Goal: Ask a question: Seek information or help from site administrators or community

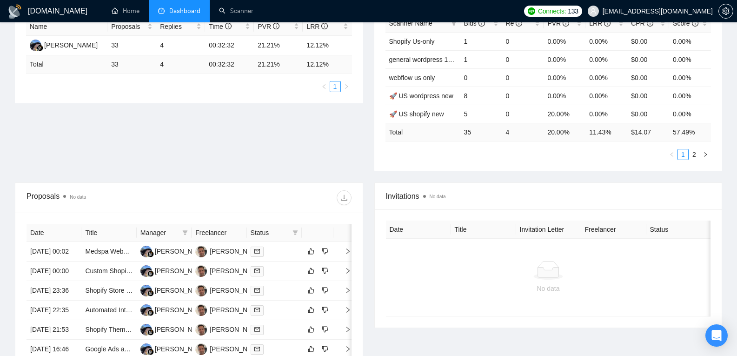
scroll to position [102, 0]
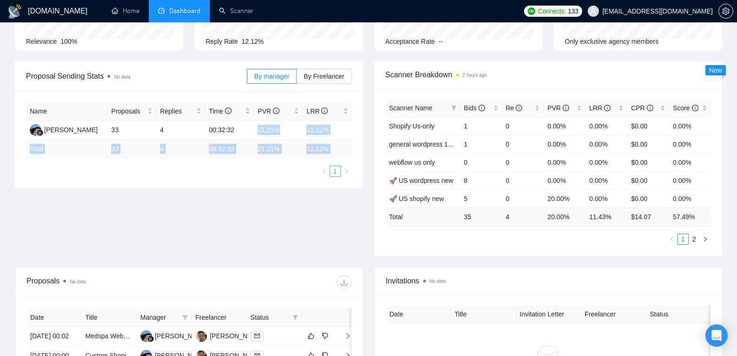
drag, startPoint x: 248, startPoint y: 125, endPoint x: 334, endPoint y: 171, distance: 97.5
click at [334, 171] on div "Name Proposals Replies Time PVR LRR Alana Agaeva 33 4 00:32:32 21.21% 12.12% To…" at bounding box center [189, 139] width 326 height 74
click at [254, 211] on div "Proposal Sending Stats No data By manager By Freelancer Name Proposals Replies …" at bounding box center [368, 163] width 718 height 205
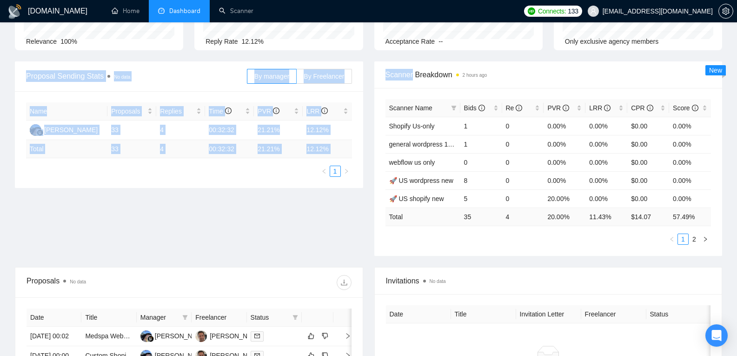
drag, startPoint x: 254, startPoint y: 211, endPoint x: 40, endPoint y: 68, distance: 256.9
click at [40, 68] on div "Proposal Sending Stats No data By manager By Freelancer Name Proposals Replies …" at bounding box center [368, 163] width 718 height 205
click at [123, 212] on div "Proposal Sending Stats No data By manager By Freelancer Name Proposals Replies …" at bounding box center [368, 163] width 718 height 205
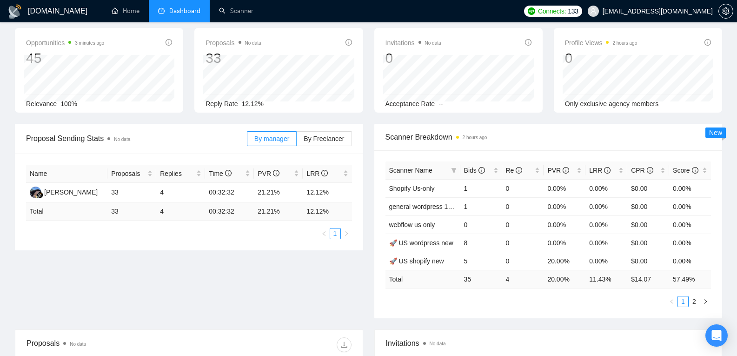
scroll to position [40, 0]
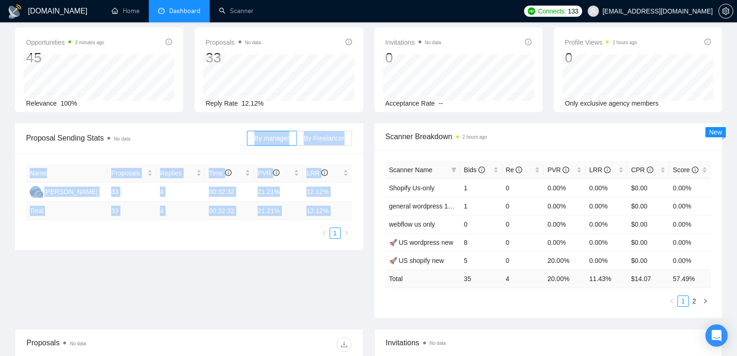
drag, startPoint x: 190, startPoint y: 146, endPoint x: 271, endPoint y: 278, distance: 154.8
click at [271, 278] on div "Proposal Sending Stats No data By manager By Freelancer Name Proposals Replies …" at bounding box center [368, 225] width 718 height 205
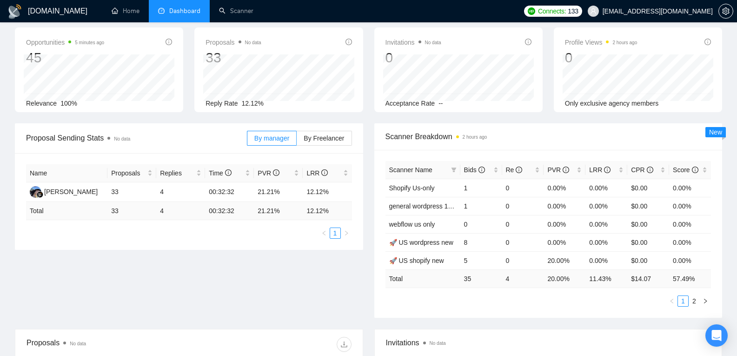
scroll to position [0, 0]
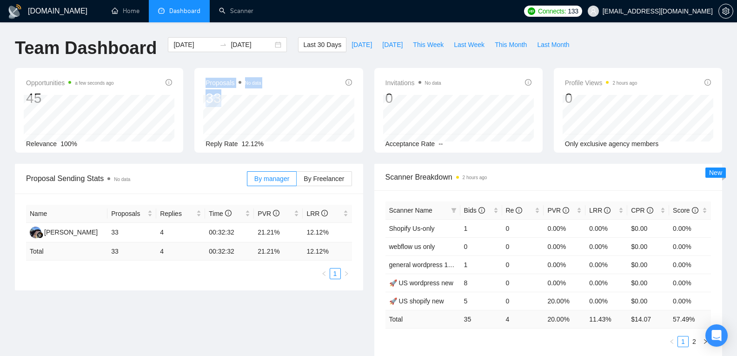
click at [250, 102] on div "Proposals No data 33 Reply Rate 12.12%" at bounding box center [278, 110] width 168 height 85
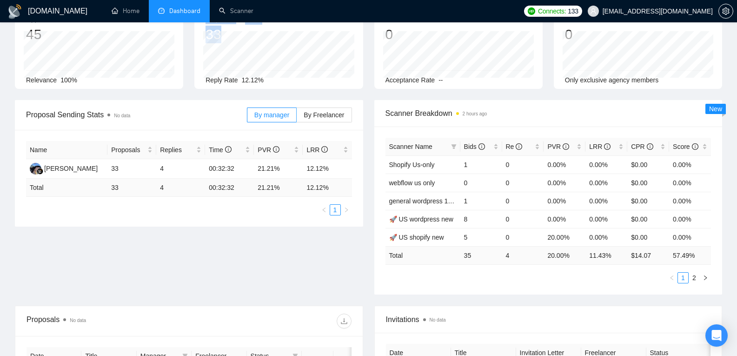
scroll to position [66, 0]
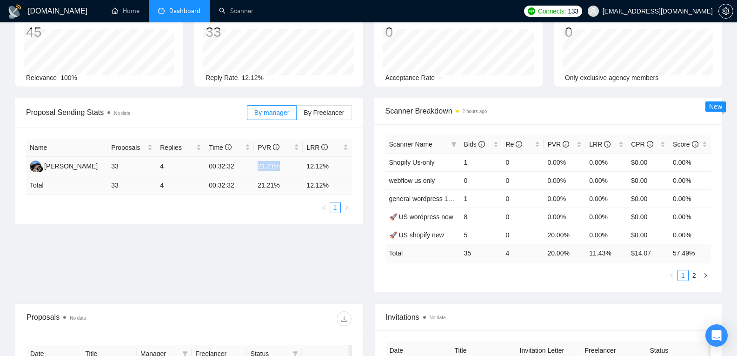
drag, startPoint x: 251, startPoint y: 165, endPoint x: 288, endPoint y: 166, distance: 37.2
click at [288, 166] on tr "[PERSON_NAME] 33 4 00:32:32 21.21% 12.12%" at bounding box center [189, 167] width 326 height 20
click at [719, 325] on div "Open Intercom Messenger" at bounding box center [716, 335] width 25 height 25
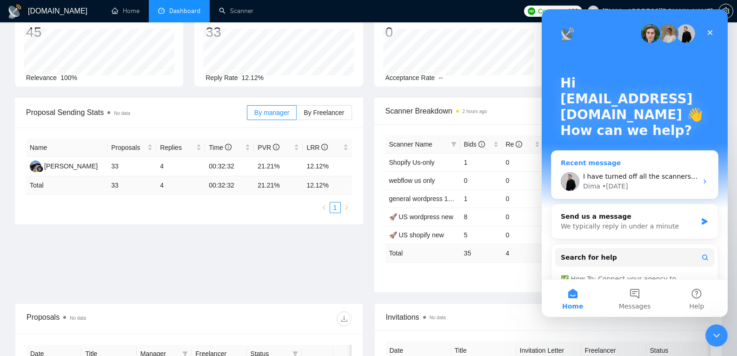
scroll to position [0, 0]
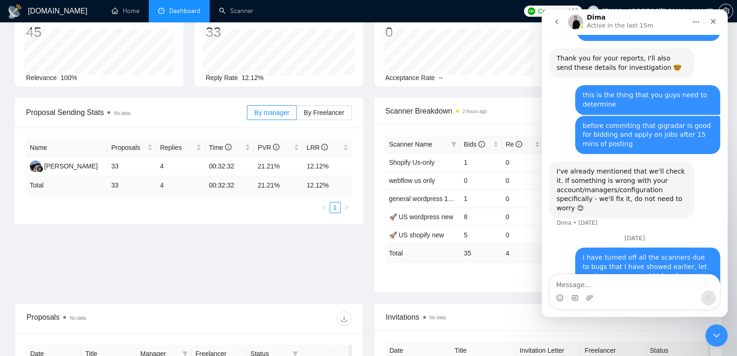
scroll to position [1939, 0]
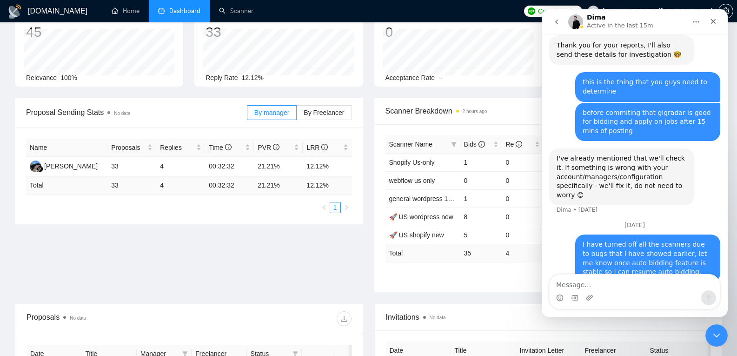
type textarea "s"
type textarea "is this fixed?"
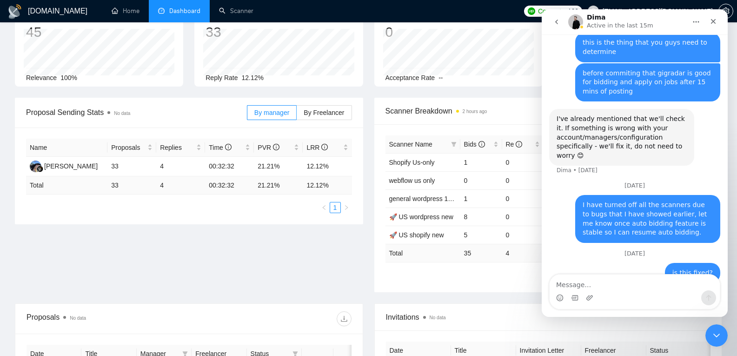
scroll to position [1979, 0]
click at [719, 332] on icon "Close Intercom Messenger" at bounding box center [716, 335] width 11 height 11
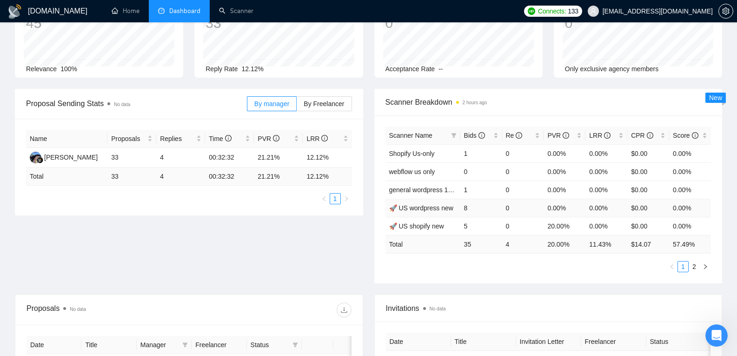
scroll to position [0, 0]
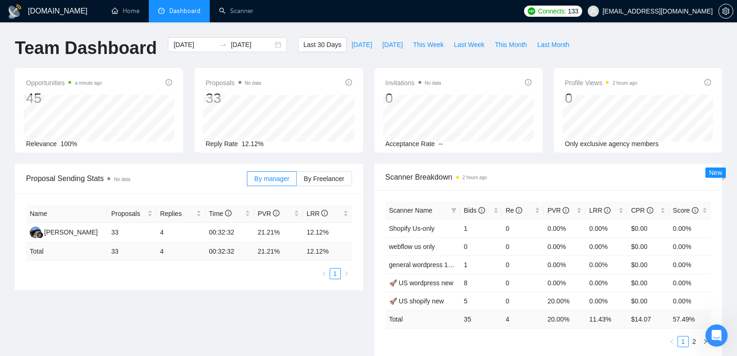
click at [715, 338] on icon "Open Intercom Messenger" at bounding box center [716, 335] width 15 height 15
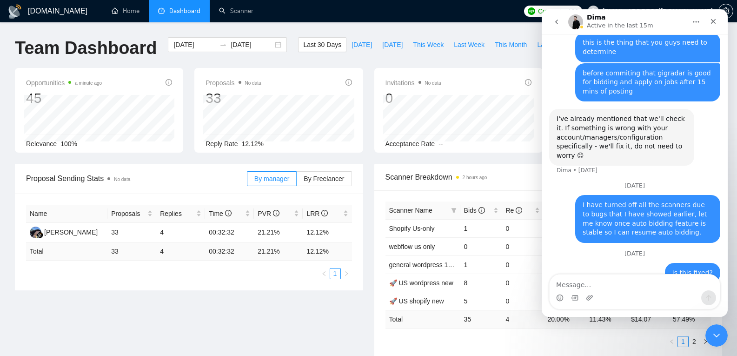
scroll to position [1979, 0]
type textarea "my subscription days are wasting"
